Goal: Task Accomplishment & Management: Manage account settings

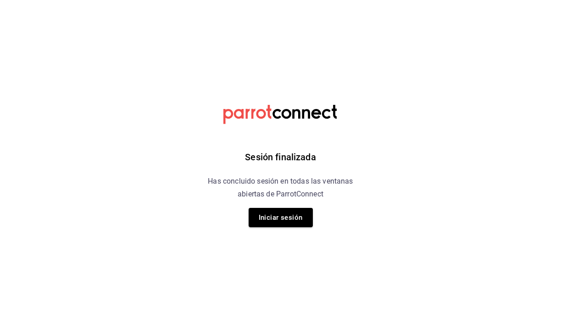
click at [282, 219] on button "Iniciar sesión" at bounding box center [280, 217] width 64 height 19
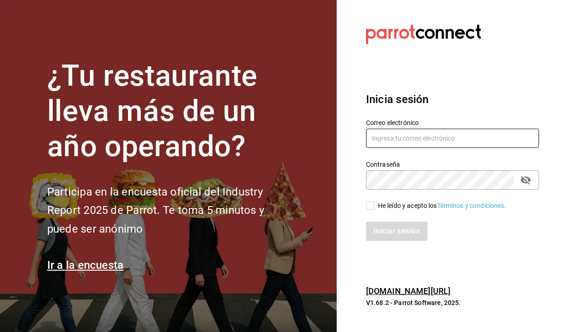
type input "ricardolic100@gmail.com"
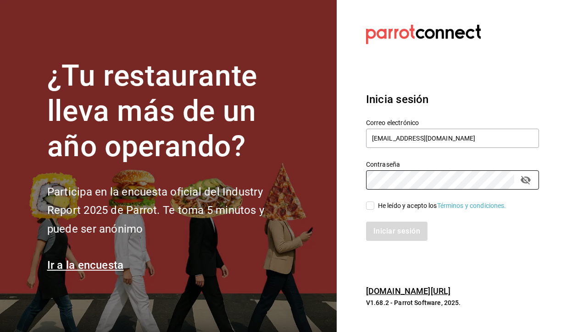
click at [370, 209] on input "He leído y acepto los Términos y condiciones." at bounding box center [370, 206] width 8 height 8
checkbox input "true"
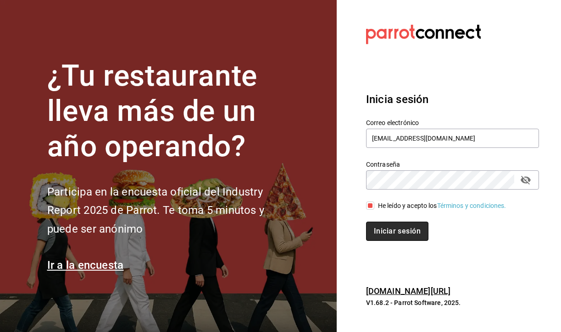
click at [383, 227] on button "Iniciar sesión" at bounding box center [397, 231] width 62 height 19
